Goal: Information Seeking & Learning: Learn about a topic

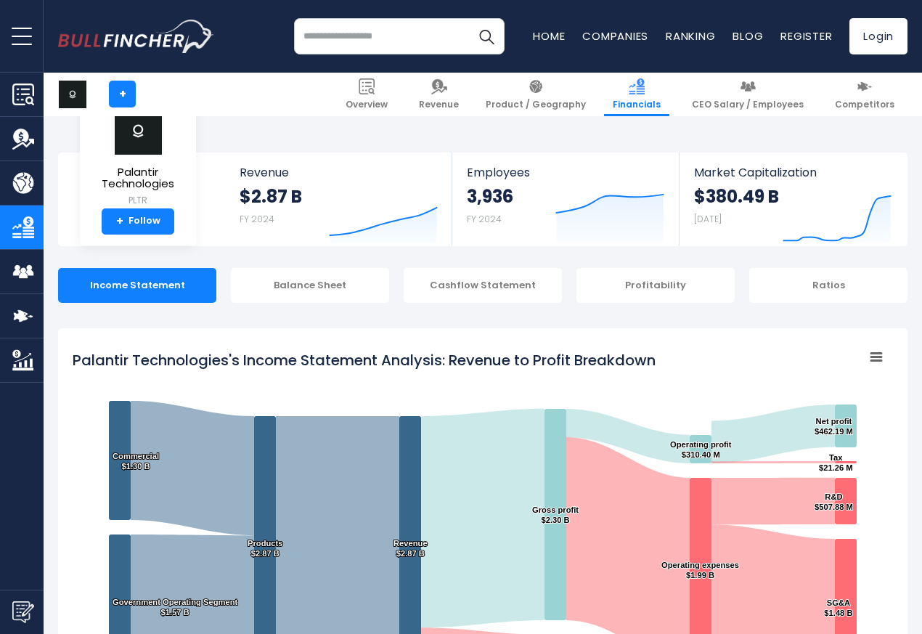
scroll to position [786, 0]
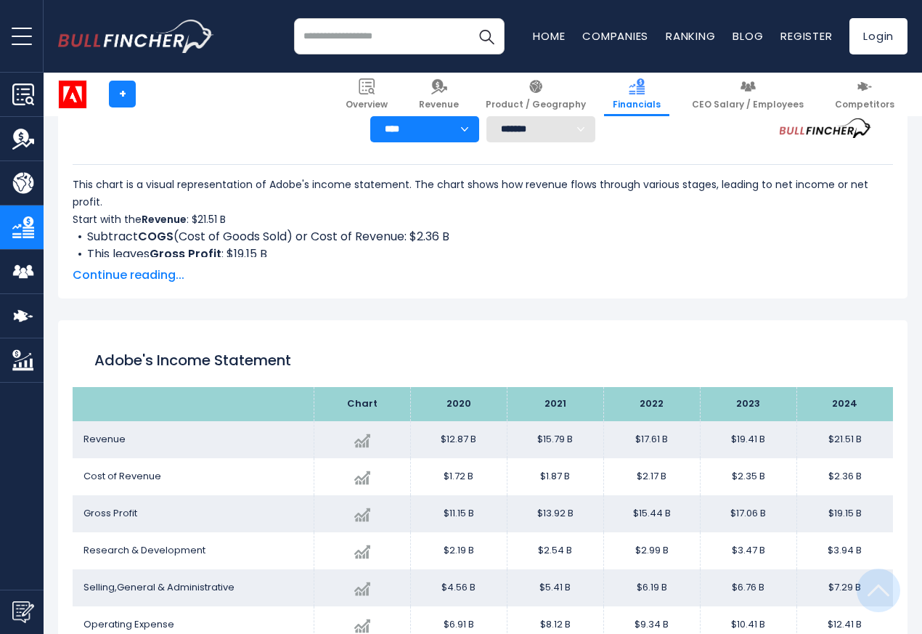
scroll to position [786, 0]
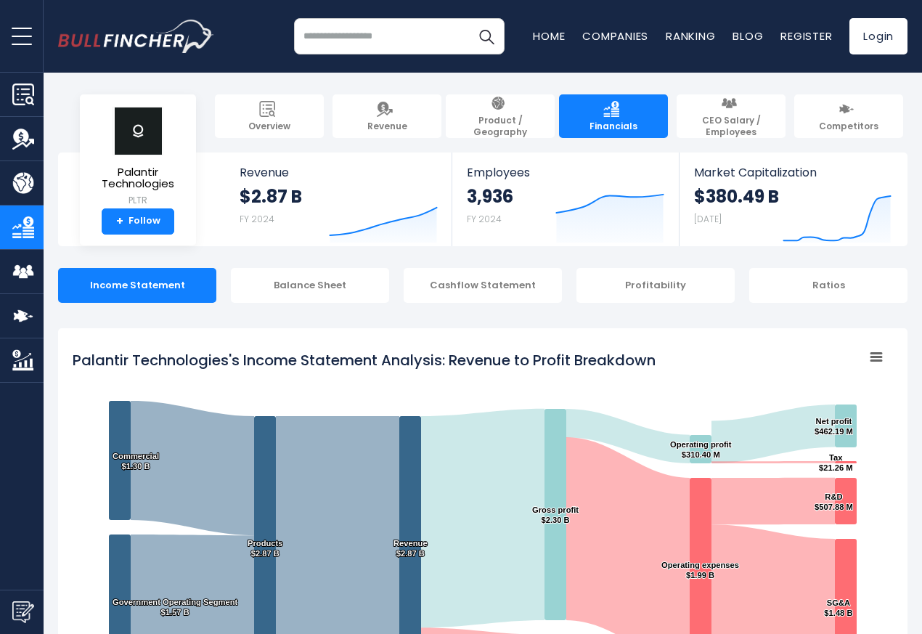
scroll to position [786, 0]
